Goal: Information Seeking & Learning: Learn about a topic

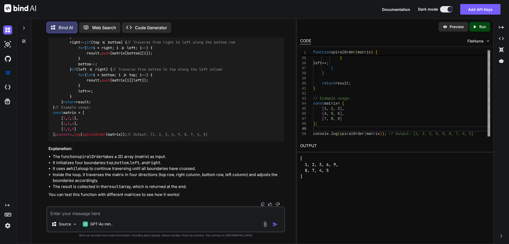
scroll to position [254, 0]
click at [87, 213] on textarea at bounding box center [165, 212] width 237 height 10
type textarea "react interview question with answer"
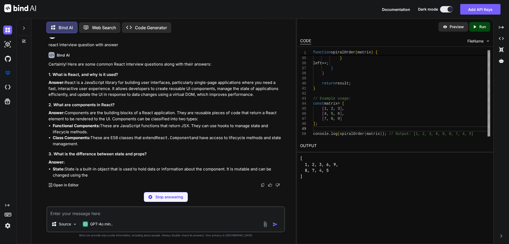
scroll to position [443, 0]
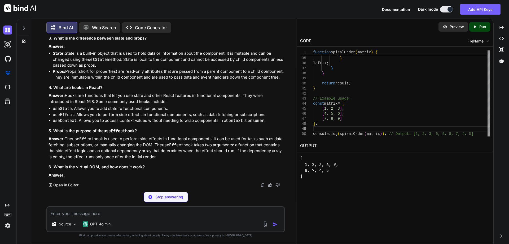
drag, startPoint x: 52, startPoint y: 78, endPoint x: 152, endPoint y: 76, distance: 100.0
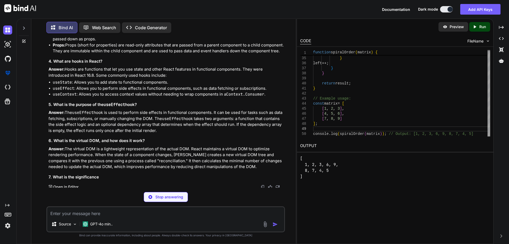
drag, startPoint x: 161, startPoint y: 76, endPoint x: 215, endPoint y: 76, distance: 53.3
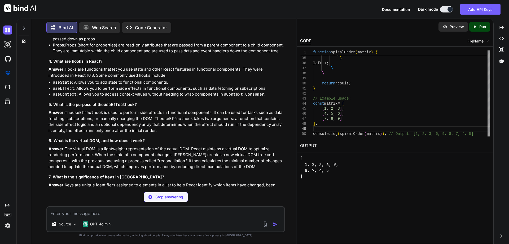
drag, startPoint x: 63, startPoint y: 81, endPoint x: 99, endPoint y: 83, distance: 36.1
drag, startPoint x: 101, startPoint y: 83, endPoint x: 165, endPoint y: 82, distance: 63.6
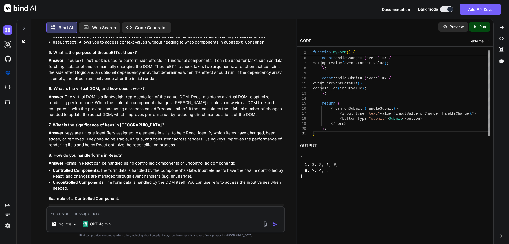
scroll to position [497, 0]
click at [446, 11] on button at bounding box center [446, 9] width 13 height 6
click at [445, 10] on button at bounding box center [446, 9] width 13 height 6
drag, startPoint x: 449, startPoint y: 10, endPoint x: 443, endPoint y: 10, distance: 5.6
click at [443, 10] on button at bounding box center [446, 9] width 13 height 6
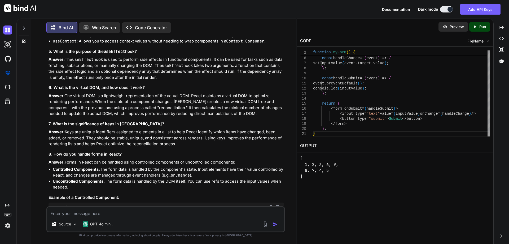
click at [444, 8] on button at bounding box center [446, 9] width 13 height 6
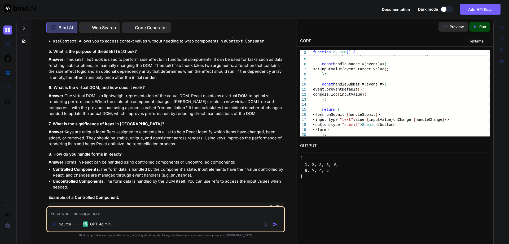
click at [451, 9] on button at bounding box center [446, 9] width 13 height 6
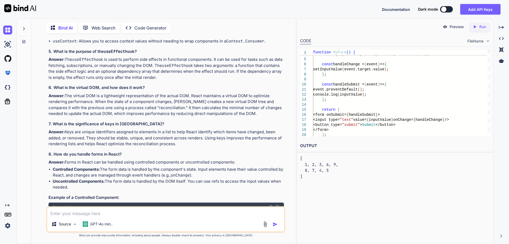
scroll to position [2, 0]
click at [451, 9] on button at bounding box center [446, 9] width 13 height 6
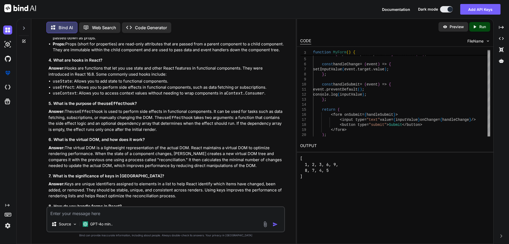
scroll to position [470, 0]
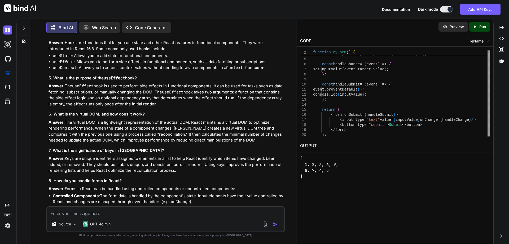
drag, startPoint x: 66, startPoint y: 87, endPoint x: 191, endPoint y: 86, distance: 125.1
drag, startPoint x: 112, startPoint y: 102, endPoint x: 154, endPoint y: 98, distance: 42.1
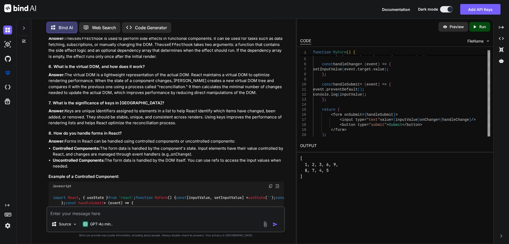
scroll to position [523, 0]
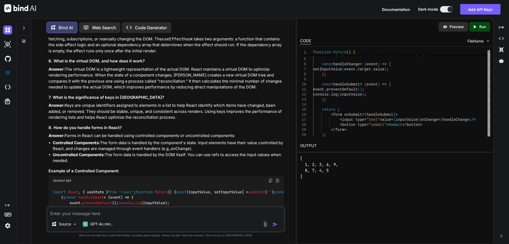
drag, startPoint x: 70, startPoint y: 69, endPoint x: 146, endPoint y: 71, distance: 75.6
click at [124, 73] on div "Certainly! Here are some common React interview questions along with their answ…" at bounding box center [166, 45] width 235 height 411
drag, startPoint x: 81, startPoint y: 90, endPoint x: 105, endPoint y: 88, distance: 24.7
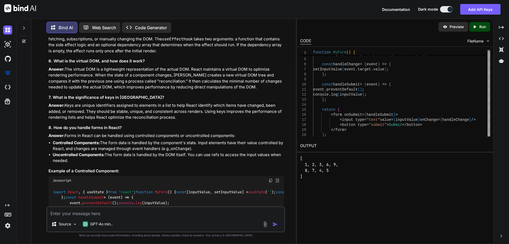
drag, startPoint x: 81, startPoint y: 91, endPoint x: 110, endPoint y: 89, distance: 29.5
drag, startPoint x: 110, startPoint y: 89, endPoint x: 130, endPoint y: 90, distance: 20.2
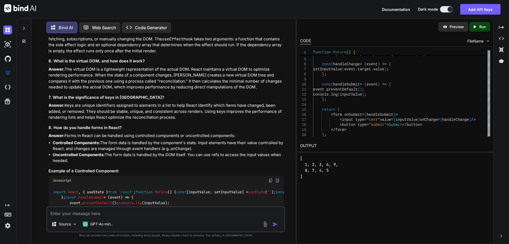
drag, startPoint x: 132, startPoint y: 90, endPoint x: 159, endPoint y: 90, distance: 26.8
drag, startPoint x: 161, startPoint y: 90, endPoint x: 192, endPoint y: 89, distance: 31.3
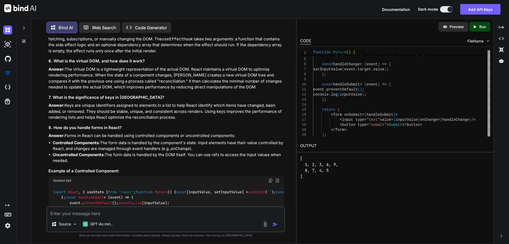
drag, startPoint x: 201, startPoint y: 89, endPoint x: 232, endPoint y: 90, distance: 30.8
drag, startPoint x: 240, startPoint y: 90, endPoint x: 266, endPoint y: 88, distance: 26.3
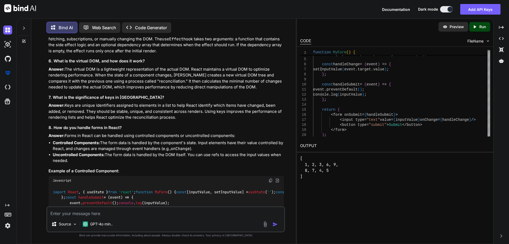
drag, startPoint x: 128, startPoint y: 96, endPoint x: 142, endPoint y: 93, distance: 13.7
drag, startPoint x: 149, startPoint y: 94, endPoint x: 160, endPoint y: 95, distance: 10.4
drag, startPoint x: 164, startPoint y: 96, endPoint x: 186, endPoint y: 96, distance: 22.3
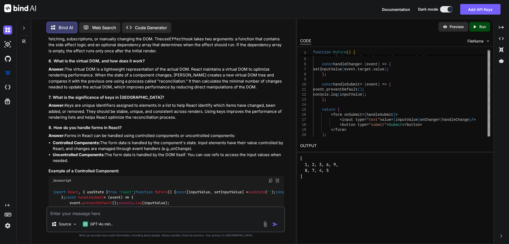
drag, startPoint x: 192, startPoint y: 96, endPoint x: 214, endPoint y: 97, distance: 22.0
drag, startPoint x: 217, startPoint y: 96, endPoint x: 233, endPoint y: 96, distance: 16.2
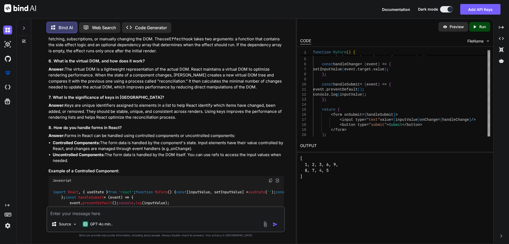
drag, startPoint x: 52, startPoint y: 100, endPoint x: 69, endPoint y: 101, distance: 17.0
drag, startPoint x: 85, startPoint y: 100, endPoint x: 94, endPoint y: 99, distance: 9.4
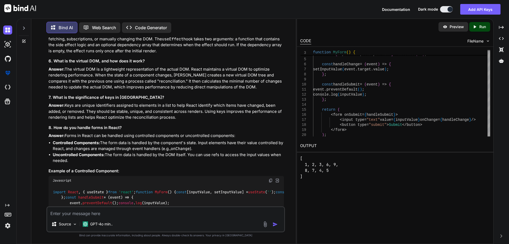
drag, startPoint x: 111, startPoint y: 102, endPoint x: 53, endPoint y: 91, distance: 59.4
drag, startPoint x: 147, startPoint y: 107, endPoint x: 190, endPoint y: 107, distance: 42.4
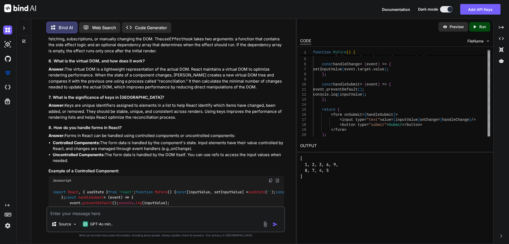
drag, startPoint x: 185, startPoint y: 107, endPoint x: 197, endPoint y: 107, distance: 11.9
drag, startPoint x: 207, startPoint y: 109, endPoint x: 222, endPoint y: 108, distance: 15.2
drag, startPoint x: 229, startPoint y: 107, endPoint x: 250, endPoint y: 107, distance: 21.2
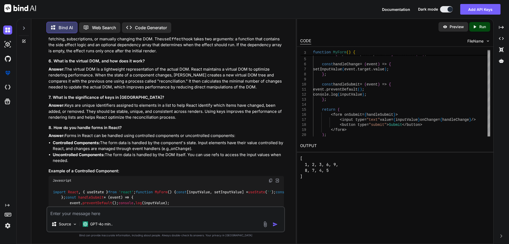
drag, startPoint x: 254, startPoint y: 108, endPoint x: 271, endPoint y: 108, distance: 17.0
drag, startPoint x: 58, startPoint y: 112, endPoint x: 76, endPoint y: 112, distance: 18.0
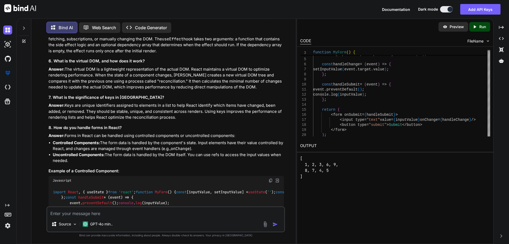
drag, startPoint x: 109, startPoint y: 112, endPoint x: 115, endPoint y: 112, distance: 6.1
drag, startPoint x: 126, startPoint y: 113, endPoint x: 152, endPoint y: 114, distance: 26.0
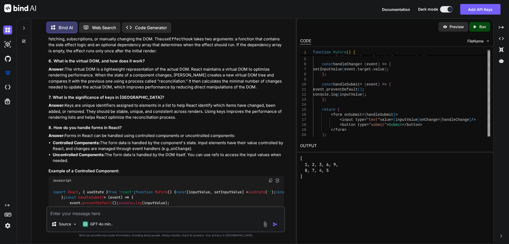
drag, startPoint x: 164, startPoint y: 114, endPoint x: 205, endPoint y: 113, distance: 41.1
drag, startPoint x: 200, startPoint y: 113, endPoint x: 212, endPoint y: 113, distance: 11.1
drag, startPoint x: 218, startPoint y: 112, endPoint x: 252, endPoint y: 113, distance: 33.7
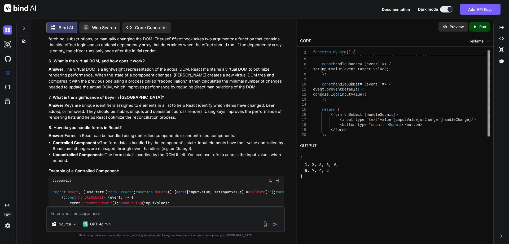
drag, startPoint x: 252, startPoint y: 113, endPoint x: 269, endPoint y: 112, distance: 17.5
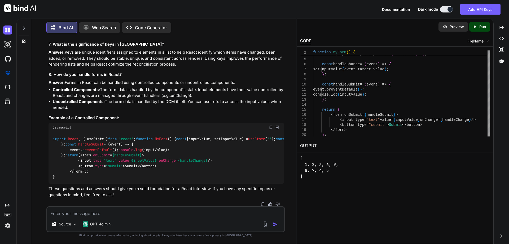
scroll to position [656, 0]
drag, startPoint x: 173, startPoint y: 96, endPoint x: 50, endPoint y: 98, distance: 122.8
click at [50, 37] on p "Answer: The virtual DOM is a lightweight representation of the actual DOM. Reac…" at bounding box center [166, 25] width 235 height 24
click at [145, 47] on h3 "7. What is the significance of keys in [GEOGRAPHIC_DATA]?" at bounding box center [166, 44] width 235 height 6
drag, startPoint x: 77, startPoint y: 108, endPoint x: 102, endPoint y: 107, distance: 25.5
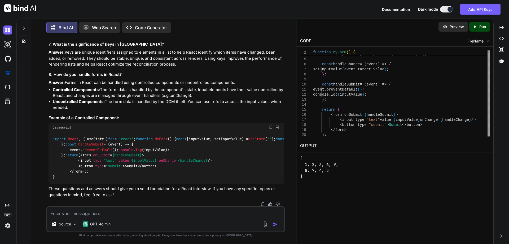
click at [99, 37] on p "Answer: The virtual DOM is a lightweight representation of the actual DOM. Reac…" at bounding box center [166, 25] width 235 height 24
click at [104, 37] on p "Answer: The virtual DOM is a lightweight representation of the actual DOM. Reac…" at bounding box center [166, 25] width 235 height 24
drag, startPoint x: 118, startPoint y: 109, endPoint x: 142, endPoint y: 107, distance: 24.5
click at [142, 37] on p "Answer: The virtual DOM is a lightweight representation of the actual DOM. Reac…" at bounding box center [166, 25] width 235 height 24
click at [67, 37] on p "Answer: The virtual DOM is a lightweight representation of the actual DOM. Reac…" at bounding box center [166, 25] width 235 height 24
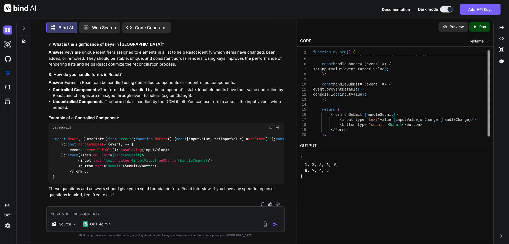
click at [67, 37] on p "Answer: The virtual DOM is a lightweight representation of the actual DOM. Reac…" at bounding box center [166, 25] width 235 height 24
drag, startPoint x: 78, startPoint y: 114, endPoint x: 104, endPoint y: 113, distance: 26.5
click at [104, 37] on p "Answer: The virtual DOM is a lightweight representation of the actual DOM. Reac…" at bounding box center [166, 25] width 235 height 24
drag, startPoint x: 120, startPoint y: 114, endPoint x: 142, endPoint y: 112, distance: 22.3
click at [142, 37] on p "Answer: The virtual DOM is a lightweight representation of the actual DOM. Reac…" at bounding box center [166, 25] width 235 height 24
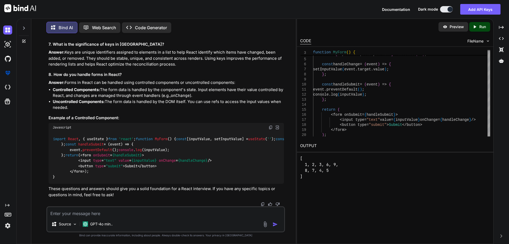
drag, startPoint x: 165, startPoint y: 112, endPoint x: 209, endPoint y: 112, distance: 44.5
click at [209, 37] on p "Answer: The virtual DOM is a lightweight representation of the actual DOM. Reac…" at bounding box center [166, 25] width 235 height 24
click at [217, 37] on p "Answer: The virtual DOM is a lightweight representation of the actual DOM. Reac…" at bounding box center [166, 25] width 235 height 24
click at [104, 212] on textarea at bounding box center [165, 212] width 237 height 10
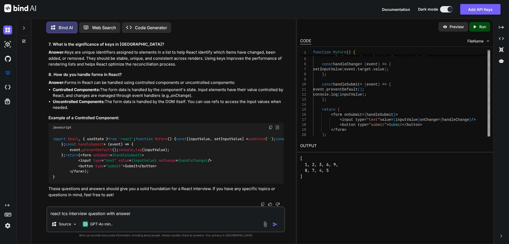
type textarea "react tcs interview question with answer"
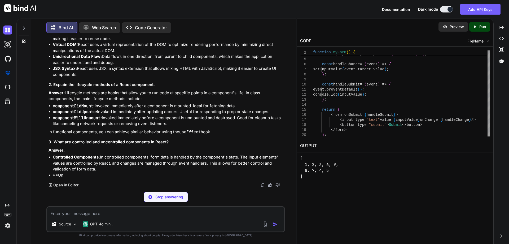
scroll to position [990, 0]
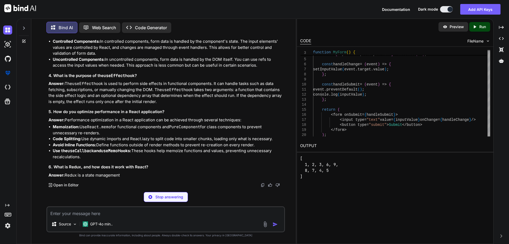
drag, startPoint x: 58, startPoint y: 113, endPoint x: 111, endPoint y: 110, distance: 53.3
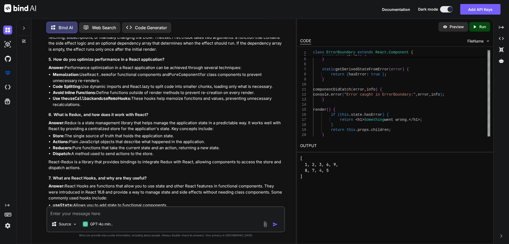
drag, startPoint x: 82, startPoint y: 124, endPoint x: 237, endPoint y: 127, distance: 155.6
drag, startPoint x: 54, startPoint y: 131, endPoint x: 121, endPoint y: 132, distance: 66.8
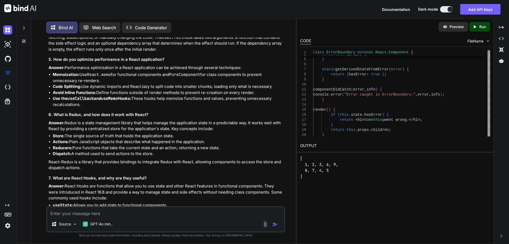
drag, startPoint x: 81, startPoint y: 149, endPoint x: 99, endPoint y: 148, distance: 17.6
drag, startPoint x: 183, startPoint y: 149, endPoint x: 200, endPoint y: 146, distance: 16.7
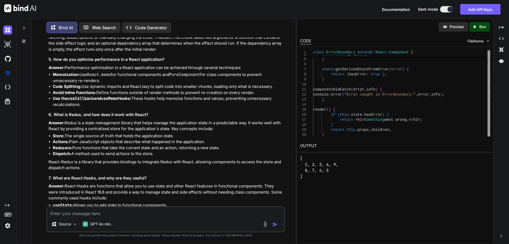
drag, startPoint x: 77, startPoint y: 156, endPoint x: 51, endPoint y: 150, distance: 26.1
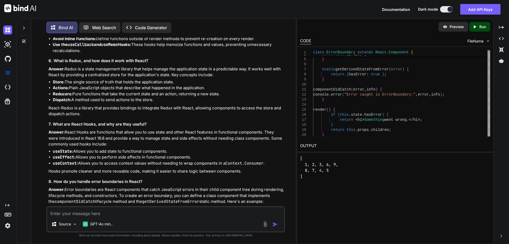
scroll to position [1069, 0]
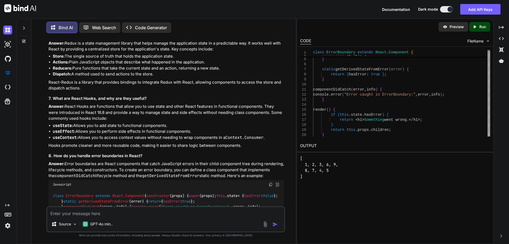
drag, startPoint x: 59, startPoint y: 102, endPoint x: 102, endPoint y: 100, distance: 43.8
drag, startPoint x: 65, startPoint y: 113, endPoint x: 88, endPoint y: 112, distance: 22.6
drag, startPoint x: 68, startPoint y: 118, endPoint x: 91, endPoint y: 118, distance: 23.1
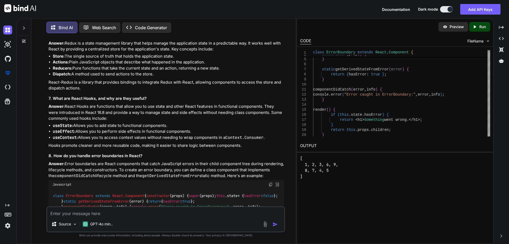
drag, startPoint x: 69, startPoint y: 123, endPoint x: 97, endPoint y: 122, distance: 28.1
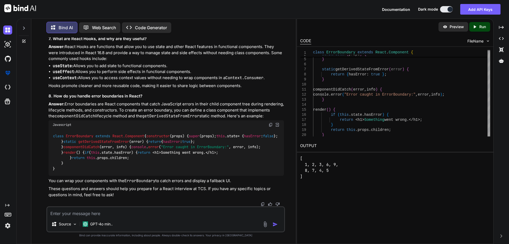
scroll to position [1149, 0]
drag, startPoint x: 54, startPoint y: 85, endPoint x: 151, endPoint y: 85, distance: 96.5
drag, startPoint x: 166, startPoint y: 82, endPoint x: 210, endPoint y: 83, distance: 44.0
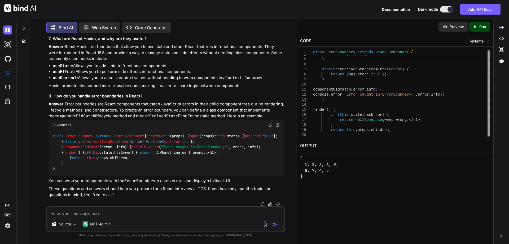
drag, startPoint x: 224, startPoint y: 83, endPoint x: 234, endPoint y: 82, distance: 9.3
drag, startPoint x: 64, startPoint y: 92, endPoint x: 83, endPoint y: 91, distance: 18.8
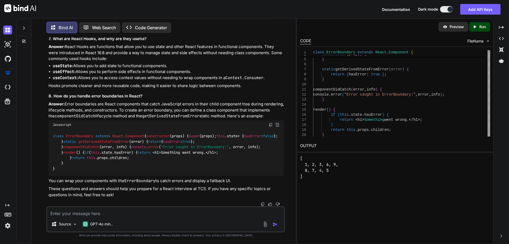
drag, startPoint x: 207, startPoint y: 90, endPoint x: 156, endPoint y: 91, distance: 51.7
drag, startPoint x: 98, startPoint y: 96, endPoint x: 51, endPoint y: 85, distance: 48.2
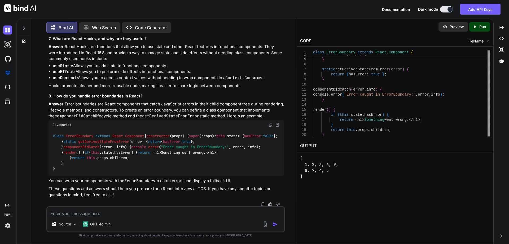
scroll to position [1228, 0]
drag, startPoint x: 82, startPoint y: 132, endPoint x: 71, endPoint y: 130, distance: 11.0
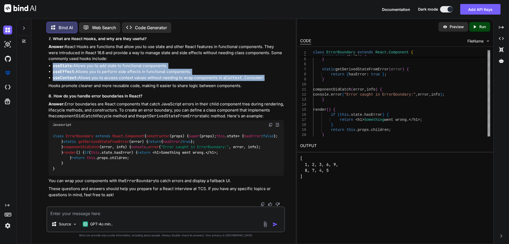
drag, startPoint x: 52, startPoint y: 84, endPoint x: 266, endPoint y: 96, distance: 214.3
click at [266, 81] on ul "useState : Allows you to add state to functional components. useEffect : Allows…" at bounding box center [166, 72] width 235 height 18
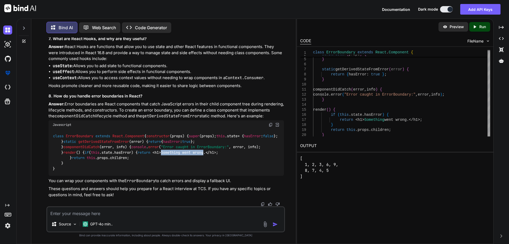
drag, startPoint x: 102, startPoint y: 147, endPoint x: 146, endPoint y: 147, distance: 43.7
click at [152, 150] on span "< h1 > Something went wrong. </ h1 >" at bounding box center [184, 152] width 64 height 5
drag, startPoint x: 148, startPoint y: 147, endPoint x: 94, endPoint y: 147, distance: 54.1
click at [152, 150] on span "< h1 > Something went wrong. </ h1 >" at bounding box center [184, 152] width 64 height 5
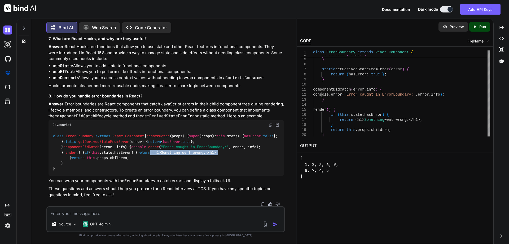
drag, startPoint x: 162, startPoint y: 145, endPoint x: 92, endPoint y: 147, distance: 70.3
click at [92, 147] on div "class ErrorBoundary extends React.Component { constructor ( props ) { super (pr…" at bounding box center [166, 152] width 235 height 46
drag, startPoint x: 56, startPoint y: 169, endPoint x: 57, endPoint y: 138, distance: 31.1
click at [57, 138] on div "class ErrorBoundary extends React.Component { constructor ( props ) { super (pr…" at bounding box center [166, 152] width 235 height 46
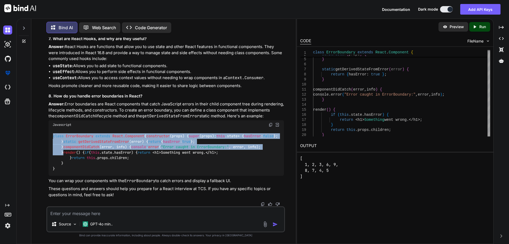
drag, startPoint x: 68, startPoint y: 126, endPoint x: 52, endPoint y: 59, distance: 68.6
click at [52, 129] on div "class ErrorBoundary extends React.Component { constructor ( props ) { super (pr…" at bounding box center [166, 152] width 235 height 46
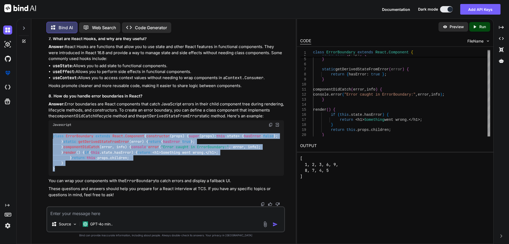
drag, startPoint x: 57, startPoint y: 172, endPoint x: 52, endPoint y: 59, distance: 112.5
click at [52, 129] on div "class ErrorBoundary extends React.Component { constructor ( props ) { super (pr…" at bounding box center [166, 152] width 235 height 46
click at [184, 129] on div "class ErrorBoundary extends React.Component { constructor ( props ) { super (pr…" at bounding box center [166, 152] width 235 height 46
drag, startPoint x: 56, startPoint y: 169, endPoint x: 53, endPoint y: 59, distance: 109.5
click at [53, 129] on div "class ErrorBoundary extends React.Component { constructor ( props ) { super (pr…" at bounding box center [166, 152] width 235 height 46
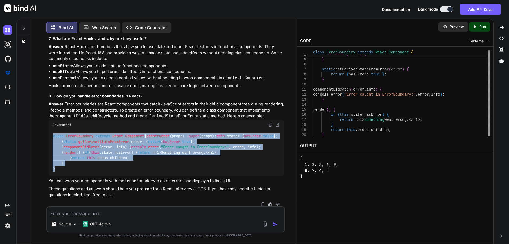
click at [187, 129] on div "class ErrorBoundary extends React.Component { constructor ( props ) { super (pr…" at bounding box center [166, 152] width 235 height 46
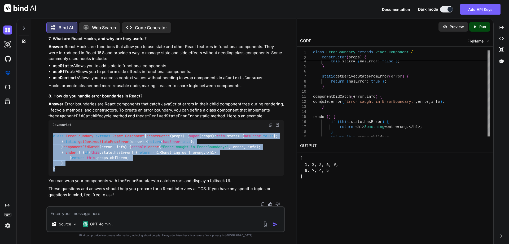
drag, startPoint x: 56, startPoint y: 169, endPoint x: 51, endPoint y: 62, distance: 107.5
click at [51, 129] on div "class ErrorBoundary extends React.Component { constructor ( props ) { super (pr…" at bounding box center [166, 152] width 235 height 46
click at [212, 129] on div "class ErrorBoundary extends React.Component { constructor ( props ) { super (pr…" at bounding box center [166, 152] width 235 height 46
drag, startPoint x: 57, startPoint y: 170, endPoint x: 52, endPoint y: 61, distance: 109.9
click at [52, 129] on div "class ErrorBoundary extends React.Component { constructor ( props ) { super (pr…" at bounding box center [166, 152] width 235 height 46
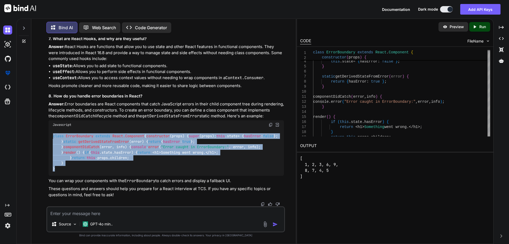
click at [160, 129] on div "class ErrorBoundary extends React.Component { constructor ( props ) { super (pr…" at bounding box center [166, 152] width 235 height 46
drag, startPoint x: 55, startPoint y: 169, endPoint x: 52, endPoint y: 60, distance: 109.0
click at [52, 129] on div "class ErrorBoundary extends React.Component { constructor ( props ) { super (pr…" at bounding box center [166, 152] width 235 height 46
click at [192, 129] on div "class ErrorBoundary extends React.Component { constructor ( props ) { super (pr…" at bounding box center [166, 152] width 235 height 46
drag, startPoint x: 55, startPoint y: 172, endPoint x: 48, endPoint y: 60, distance: 111.3
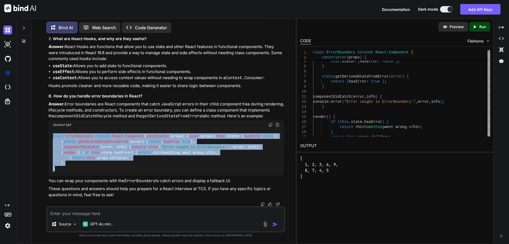
click at [48, 60] on div "You create spiral traverscel matrix in javascript Bind AI To create a spiral tr…" at bounding box center [166, 121] width 238 height 169
click at [192, 129] on div "class ErrorBoundary extends React.Component { constructor ( props ) { super (pr…" at bounding box center [166, 152] width 235 height 46
drag, startPoint x: 55, startPoint y: 172, endPoint x: 48, endPoint y: 62, distance: 109.5
click at [48, 62] on div "You create spiral traverscel matrix in javascript Bind AI To create a spiral tr…" at bounding box center [166, 121] width 238 height 169
click at [188, 129] on div "class ErrorBoundary extends React.Component { constructor ( props ) { super (pr…" at bounding box center [166, 152] width 235 height 46
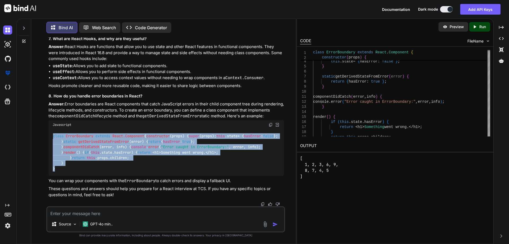
drag, startPoint x: 54, startPoint y: 171, endPoint x: 47, endPoint y: 58, distance: 113.1
click at [47, 58] on div "You create spiral traverscel matrix in javascript Bind AI To create a spiral tr…" at bounding box center [166, 121] width 238 height 169
click at [192, 129] on div "class ErrorBoundary extends React.Component { constructor ( props ) { super (pr…" at bounding box center [166, 152] width 235 height 46
drag, startPoint x: 56, startPoint y: 169, endPoint x: 49, endPoint y: 62, distance: 107.6
click at [49, 129] on div "class ErrorBoundary extends React.Component { constructor ( props ) { super (pr…" at bounding box center [166, 152] width 235 height 46
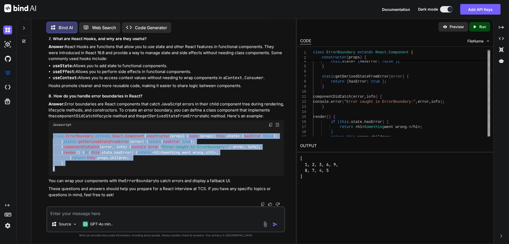
click at [205, 129] on div "class ErrorBoundary extends React.Component { constructor ( props ) { super (pr…" at bounding box center [166, 152] width 235 height 46
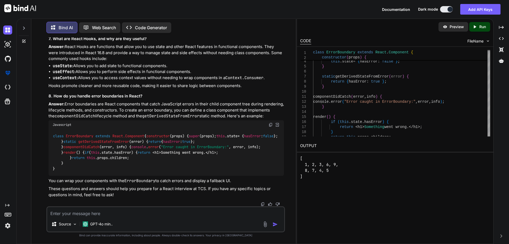
drag, startPoint x: 64, startPoint y: 164, endPoint x: 56, endPoint y: 143, distance: 21.7
click at [56, 143] on div "class ErrorBoundary extends React.Component { constructor ( props ) { super (pr…" at bounding box center [166, 152] width 235 height 46
drag, startPoint x: 64, startPoint y: 128, endPoint x: 56, endPoint y: 111, distance: 18.0
click at [56, 129] on div "class ErrorBoundary extends React.Component { constructor ( props ) { super (pr…" at bounding box center [166, 152] width 235 height 46
drag, startPoint x: 65, startPoint y: 106, endPoint x: 59, endPoint y: 94, distance: 13.3
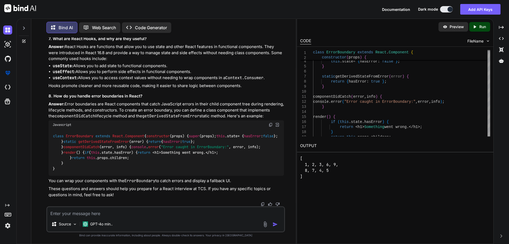
click at [59, 129] on div "class ErrorBoundary extends React.Component { constructor ( props ) { super (pr…" at bounding box center [166, 152] width 235 height 46
drag, startPoint x: 64, startPoint y: 81, endPoint x: 58, endPoint y: 68, distance: 14.8
click at [58, 129] on div "class ErrorBoundary extends React.Component { constructor ( props ) { super (pr…" at bounding box center [166, 152] width 235 height 46
click at [63, 133] on code "class ErrorBoundary extends React.Component { constructor ( props ) { super (pr…" at bounding box center [165, 152] width 225 height 38
drag, startPoint x: 64, startPoint y: 82, endPoint x: 51, endPoint y: 67, distance: 20.3
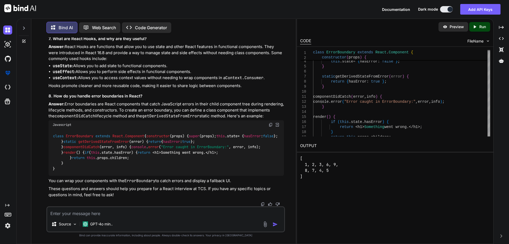
click at [51, 129] on div "class ErrorBoundary extends React.Component { constructor ( props ) { super (pr…" at bounding box center [166, 152] width 235 height 46
drag, startPoint x: 66, startPoint y: 126, endPoint x: 57, endPoint y: 115, distance: 14.5
click at [57, 129] on div "class ErrorBoundary extends React.Component { constructor ( props ) { super (pr…" at bounding box center [166, 152] width 235 height 46
click at [64, 129] on div "class ErrorBoundary extends React.Component { constructor ( props ) { super (pr…" at bounding box center [166, 152] width 235 height 46
drag, startPoint x: 65, startPoint y: 103, endPoint x: 52, endPoint y: 93, distance: 17.3
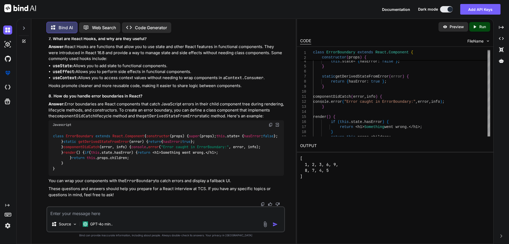
click at [52, 129] on div "class ErrorBoundary extends React.Component { constructor ( props ) { super (pr…" at bounding box center [166, 152] width 235 height 46
drag, startPoint x: 64, startPoint y: 83, endPoint x: 50, endPoint y: 68, distance: 20.3
click at [50, 129] on div "class ErrorBoundary extends React.Component { constructor ( props ) { super (pr…" at bounding box center [166, 152] width 235 height 46
